Goal: Check status: Check status

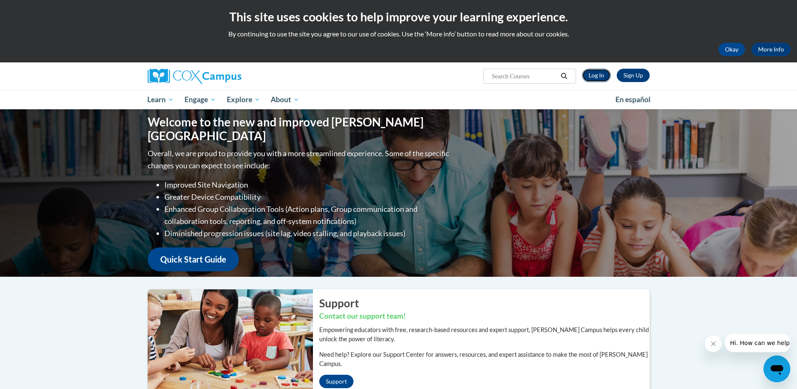
click at [601, 79] on link "Log In" at bounding box center [596, 75] width 29 height 13
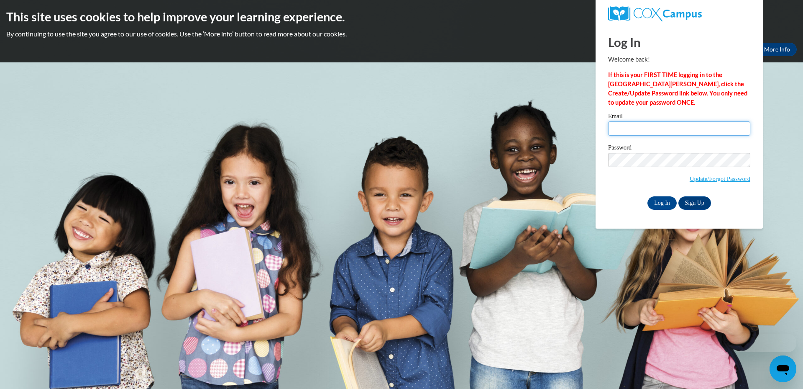
click at [618, 131] on input "Email" at bounding box center [679, 128] width 142 height 14
type input "adc.blair@gmail.com"
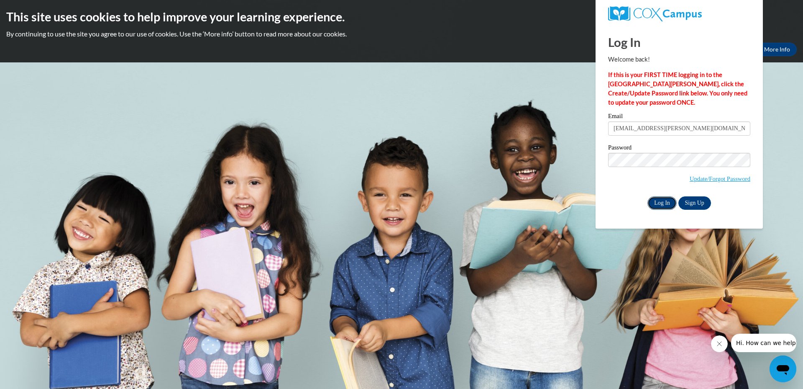
click at [660, 204] on input "Log In" at bounding box center [662, 202] width 29 height 13
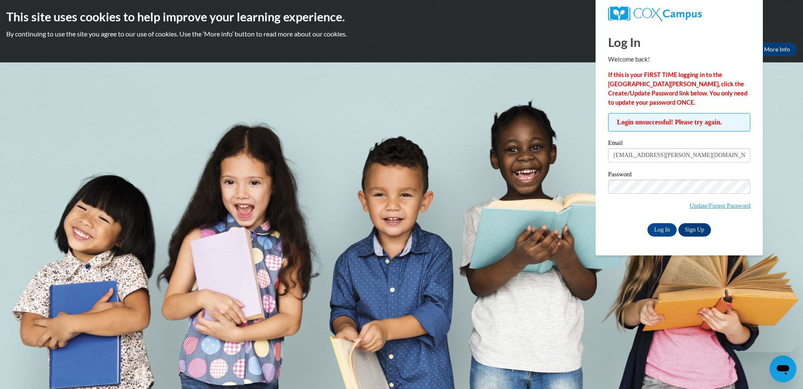
click at [663, 174] on label "Password" at bounding box center [679, 175] width 142 height 8
click at [648, 223] on input "Log In" at bounding box center [662, 229] width 29 height 13
click at [717, 209] on span "Update/Forgot Password" at bounding box center [720, 205] width 61 height 9
click at [716, 206] on link "Update/Forgot Password" at bounding box center [720, 205] width 61 height 7
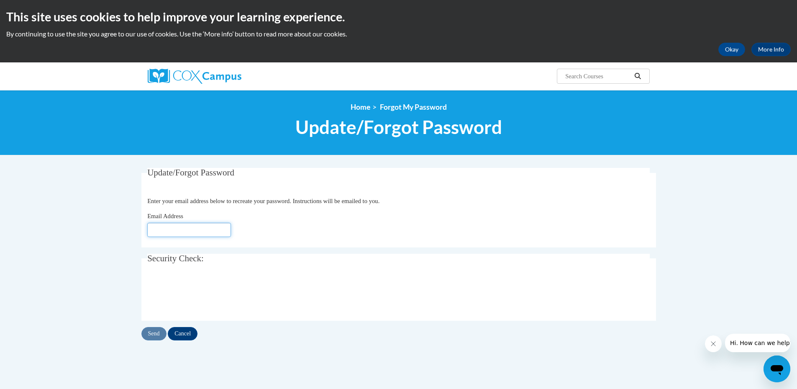
click at [210, 227] on input "Email Address" at bounding box center [189, 230] width 84 height 14
type input "adc.blair@gmail.com"
click at [151, 334] on input "Send" at bounding box center [153, 333] width 25 height 13
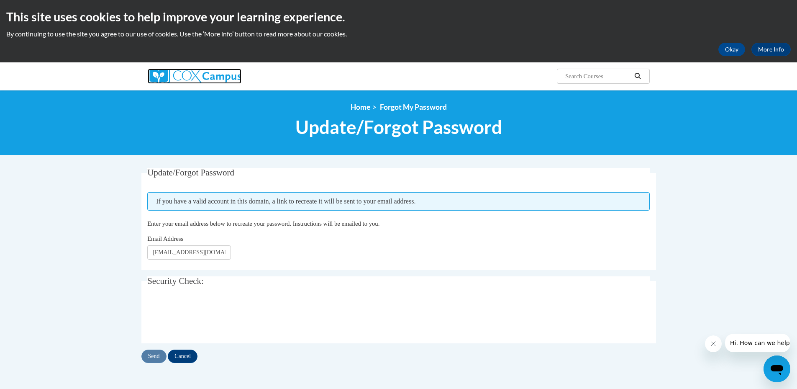
click at [195, 79] on img at bounding box center [195, 76] width 94 height 15
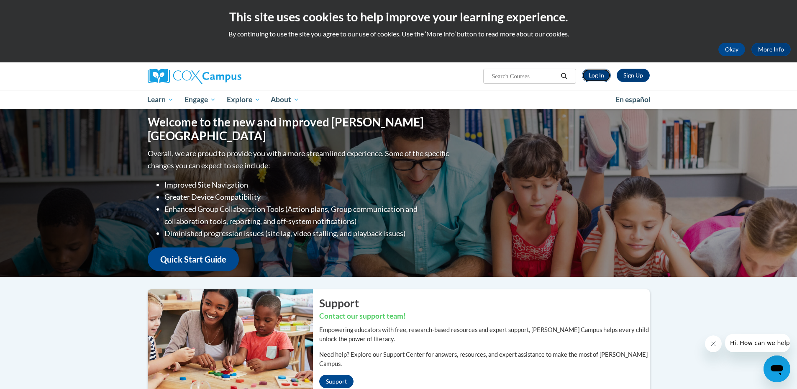
click at [597, 74] on link "Log In" at bounding box center [596, 75] width 29 height 13
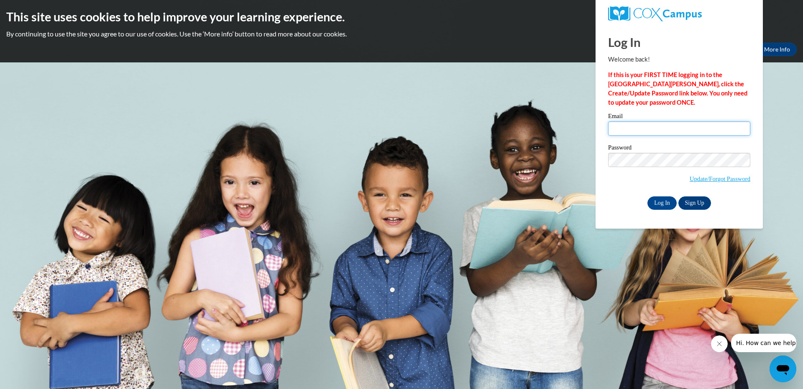
click at [643, 130] on input "Email" at bounding box center [679, 128] width 142 height 14
type input "adc.blair@gmail.com"
click at [648, 196] on input "Log In" at bounding box center [662, 202] width 29 height 13
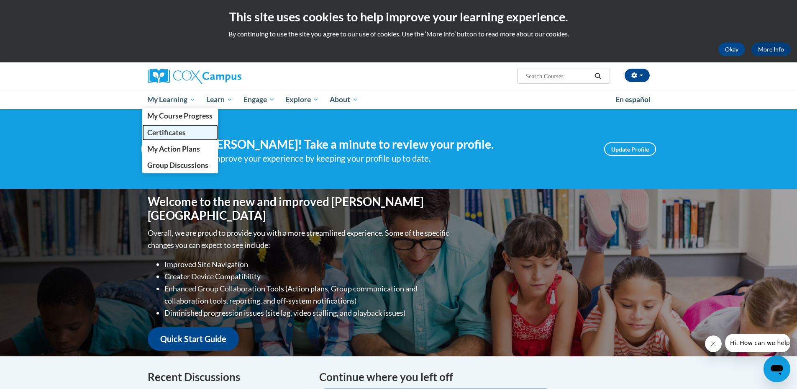
click at [165, 133] on span "Certificates" at bounding box center [166, 132] width 38 height 9
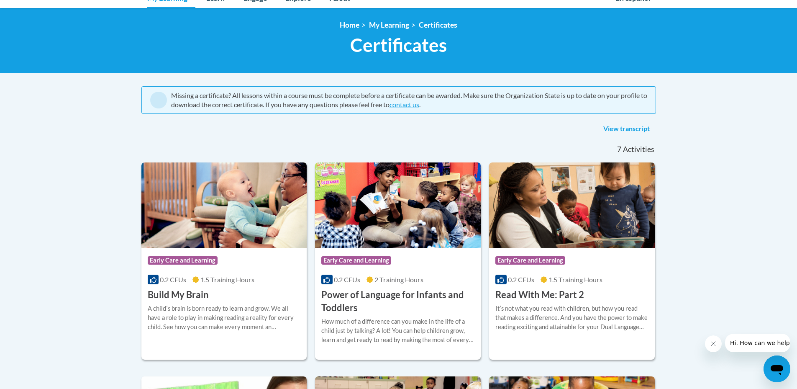
scroll to position [100, 0]
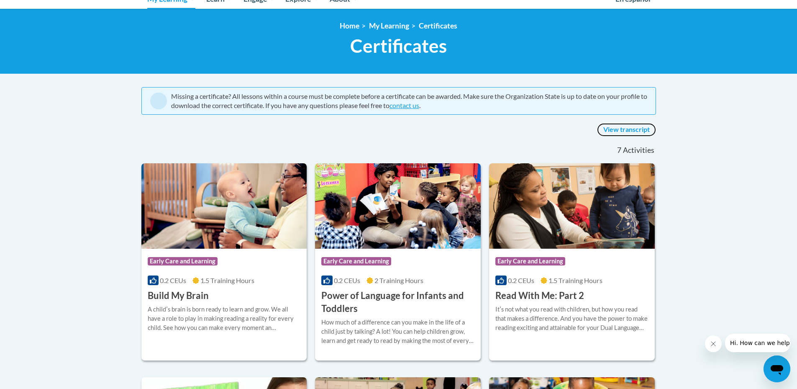
click at [649, 125] on link "View transcript" at bounding box center [626, 129] width 59 height 13
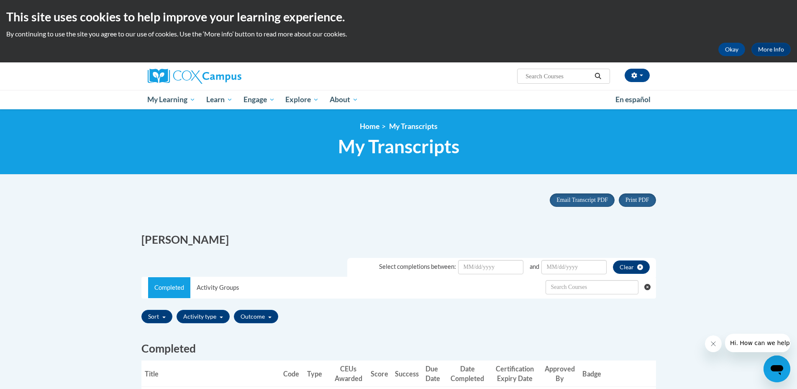
click at [407, 228] on div "[PERSON_NAME]" at bounding box center [398, 237] width 527 height 28
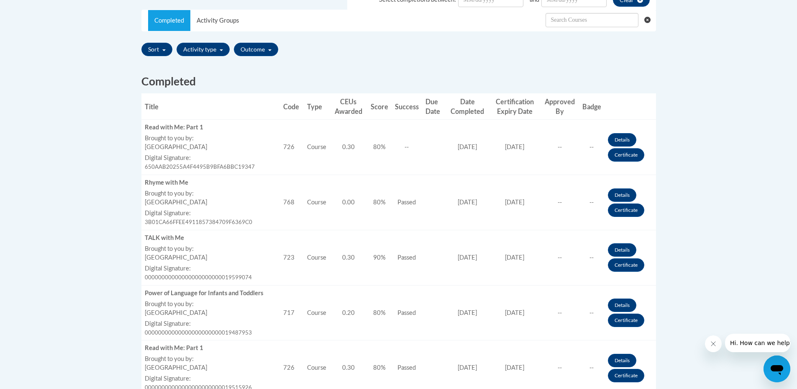
scroll to position [268, 0]
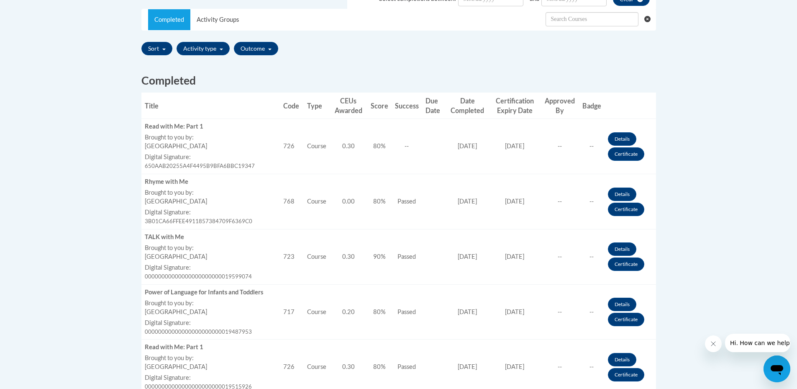
click at [559, 48] on div "Sort Title Code Date Completed Certificate Expiration Dated Due Date Selected F…" at bounding box center [398, 49] width 515 height 20
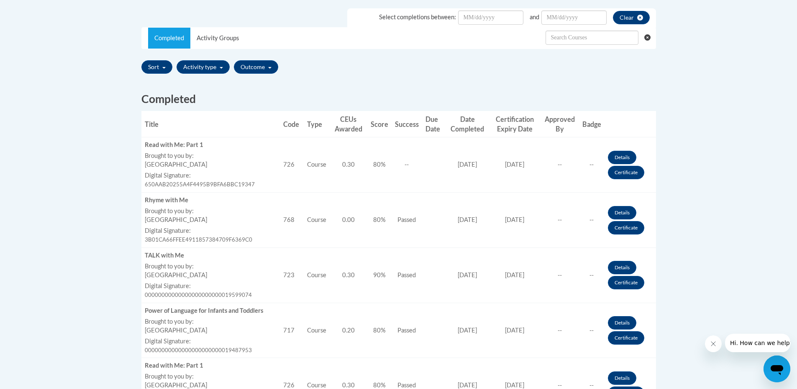
scroll to position [234, 0]
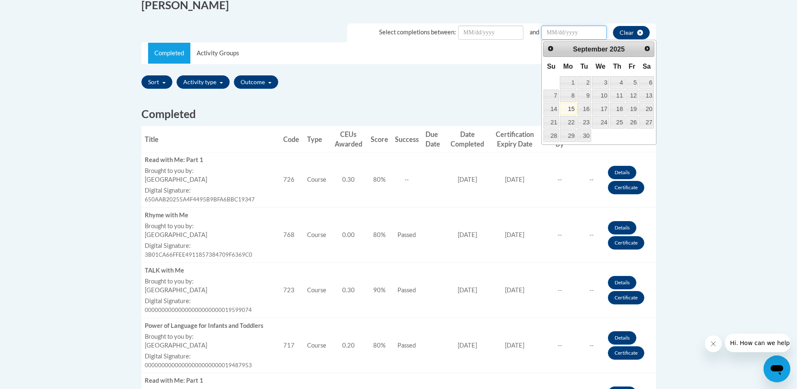
click at [580, 31] on input "Date Input" at bounding box center [573, 33] width 65 height 14
click at [570, 106] on link "15" at bounding box center [568, 108] width 17 height 13
type input "September/15/20252025"
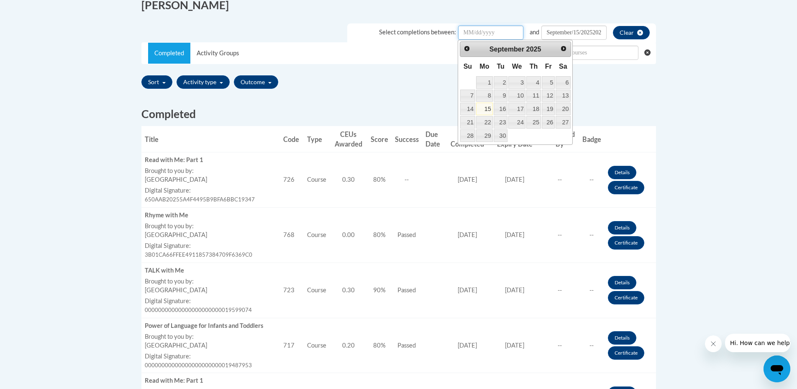
click at [502, 37] on input "Date Input" at bounding box center [490, 33] width 65 height 14
click at [465, 44] on link "Prev" at bounding box center [467, 48] width 12 height 12
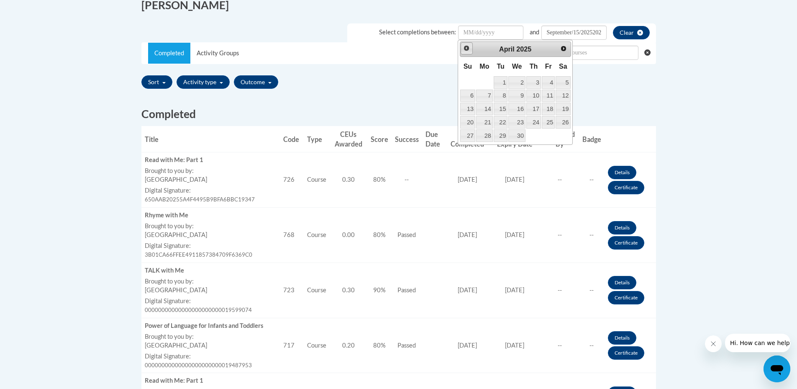
click at [465, 44] on link "Prev" at bounding box center [467, 48] width 12 height 12
click at [564, 49] on span "Next" at bounding box center [564, 48] width 7 height 7
click at [522, 87] on link "1" at bounding box center [516, 82] width 17 height 13
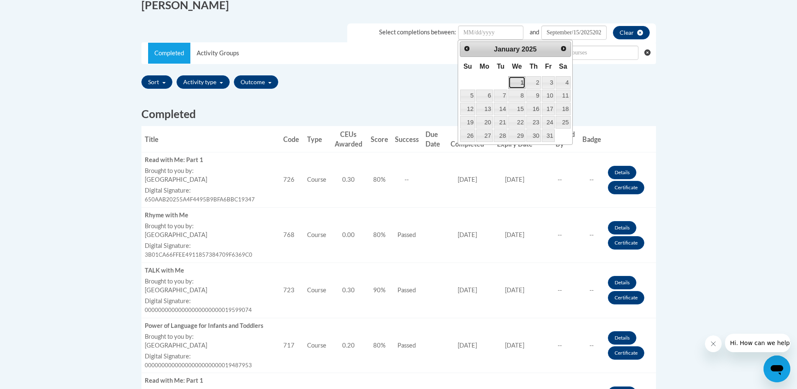
type input "January/01/20252025"
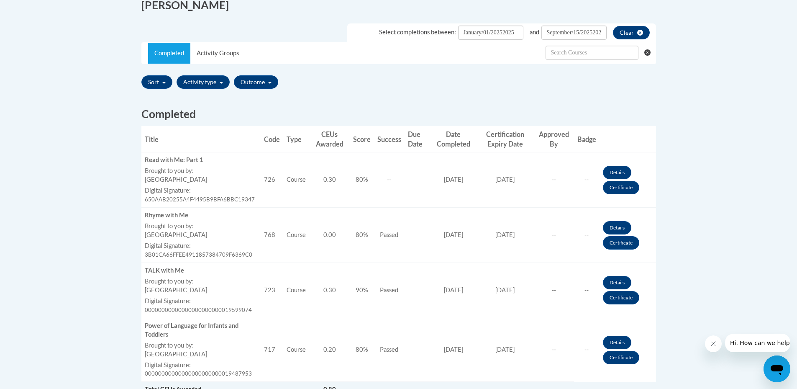
click at [527, 139] on th "Certification Expiry Date" at bounding box center [504, 139] width 57 height 26
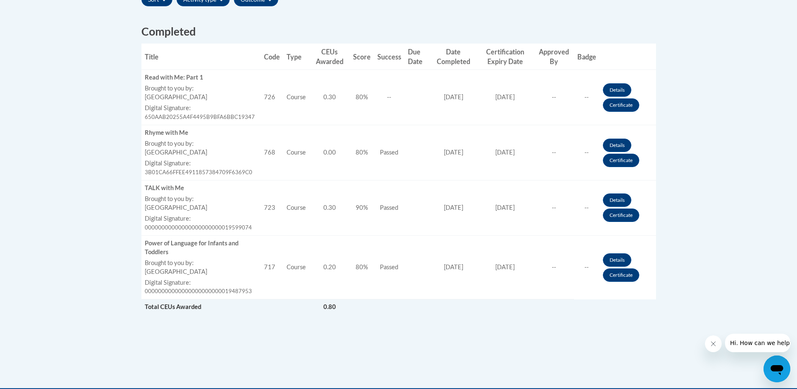
scroll to position [318, 0]
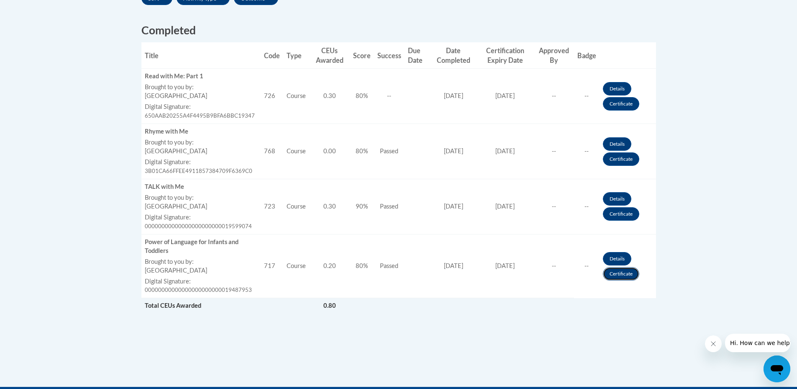
click at [615, 274] on link "Certificate" at bounding box center [621, 273] width 36 height 13
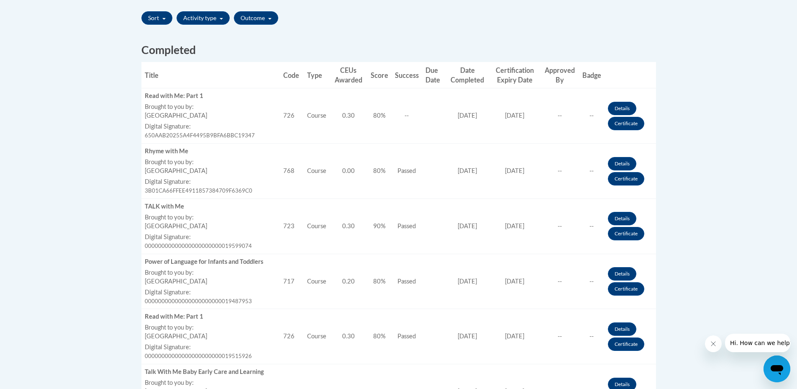
scroll to position [282, 0]
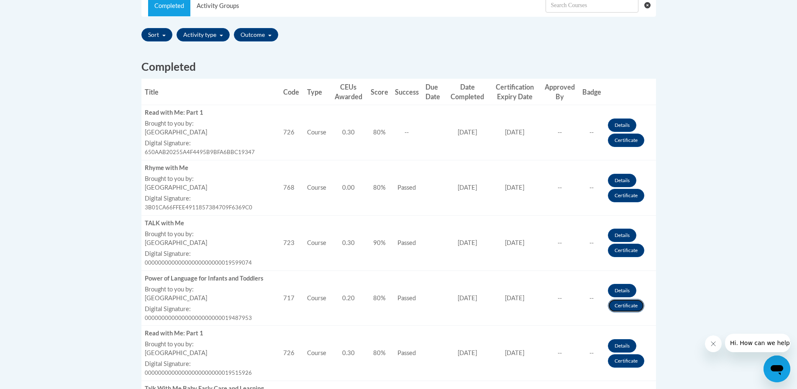
click at [622, 304] on link "Certificate" at bounding box center [626, 305] width 36 height 13
click at [618, 288] on link "Details" at bounding box center [622, 290] width 28 height 13
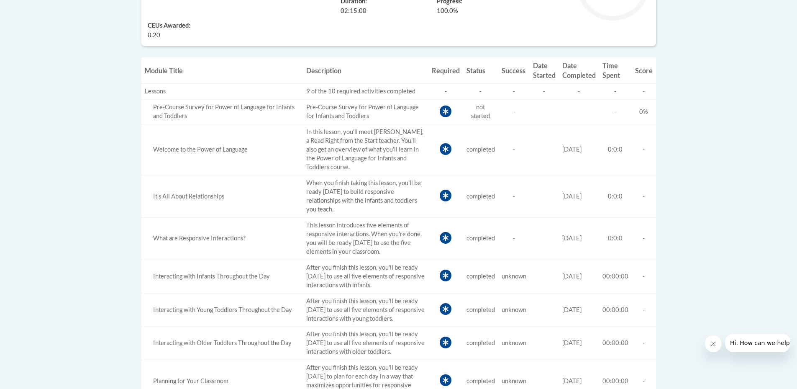
scroll to position [251, 0]
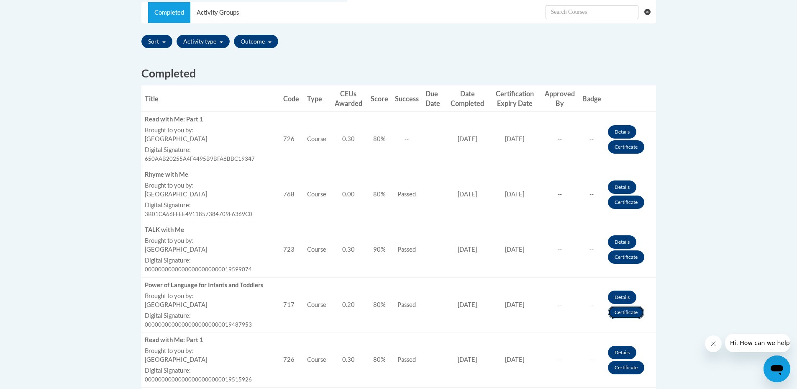
click at [627, 312] on link "Certificate" at bounding box center [626, 311] width 36 height 13
click at [615, 259] on link "Certificate" at bounding box center [626, 256] width 36 height 13
click at [630, 200] on link "Certificate" at bounding box center [626, 201] width 36 height 13
click at [626, 152] on link "Certificate" at bounding box center [626, 146] width 36 height 13
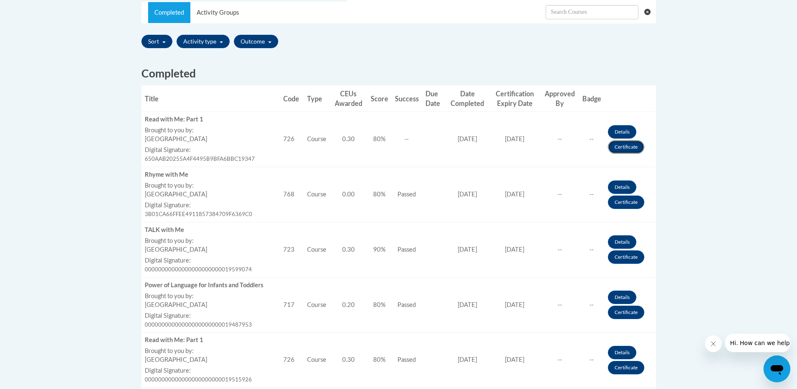
click at [626, 152] on link "Certificate" at bounding box center [626, 146] width 36 height 13
click at [629, 205] on link "Certificate" at bounding box center [626, 201] width 36 height 13
click at [616, 258] on link "Certificate" at bounding box center [626, 256] width 36 height 13
click at [621, 314] on link "Certificate" at bounding box center [626, 311] width 36 height 13
